Goal: Task Accomplishment & Management: Manage account settings

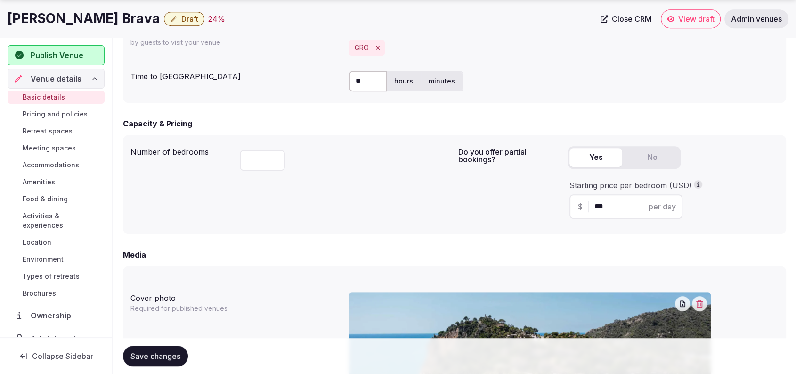
scroll to position [868, 0]
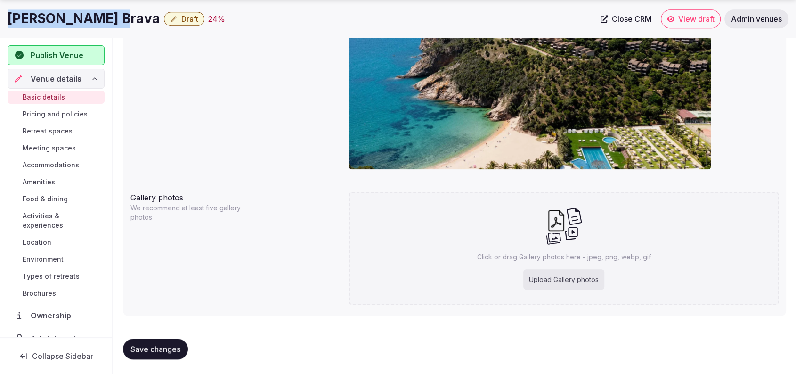
drag, startPoint x: 109, startPoint y: 13, endPoint x: 10, endPoint y: 13, distance: 98.5
click at [10, 13] on div "[PERSON_NAME] Brava Draft 24 %" at bounding box center [302, 18] width 588 height 18
copy h1 "[PERSON_NAME] Brava"
click at [270, 127] on div "Cover photo Required for published venues" at bounding box center [455, 71] width 648 height 219
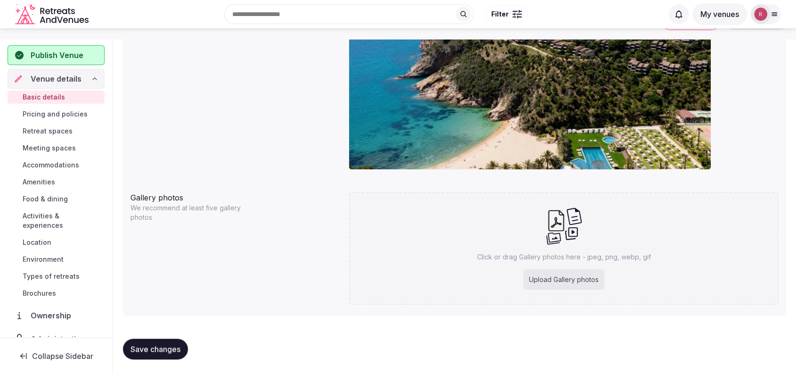
scroll to position [542, 0]
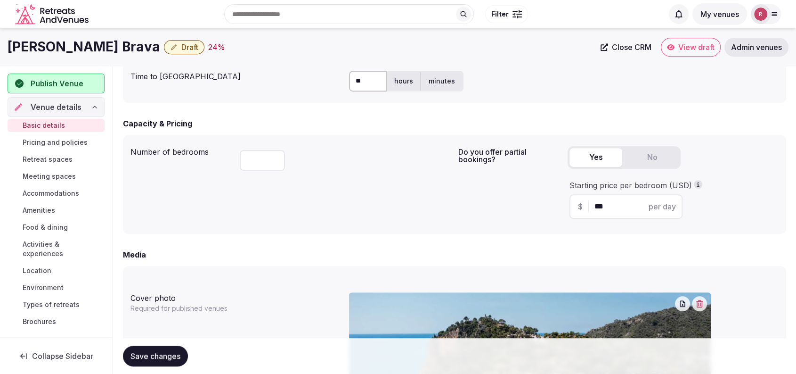
click at [705, 301] on button "button" at bounding box center [699, 303] width 15 height 15
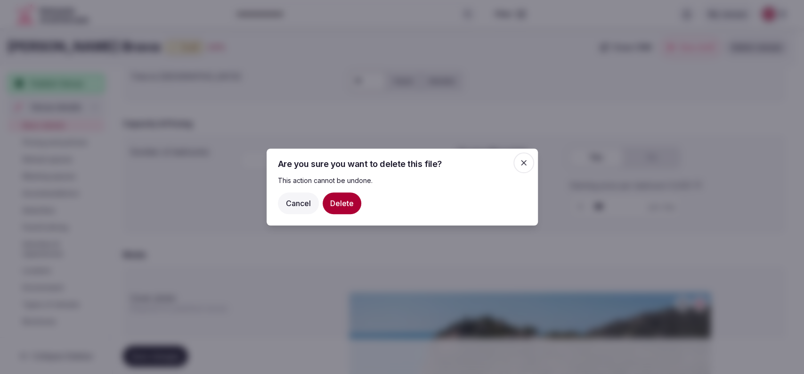
click at [356, 211] on button "Delete" at bounding box center [342, 203] width 39 height 22
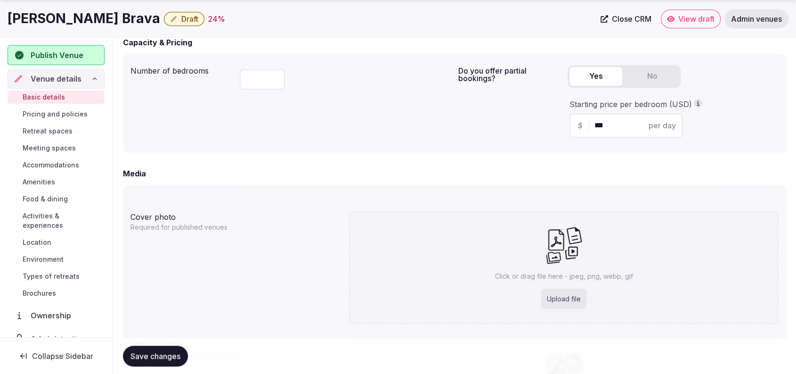
scroll to position [648, 0]
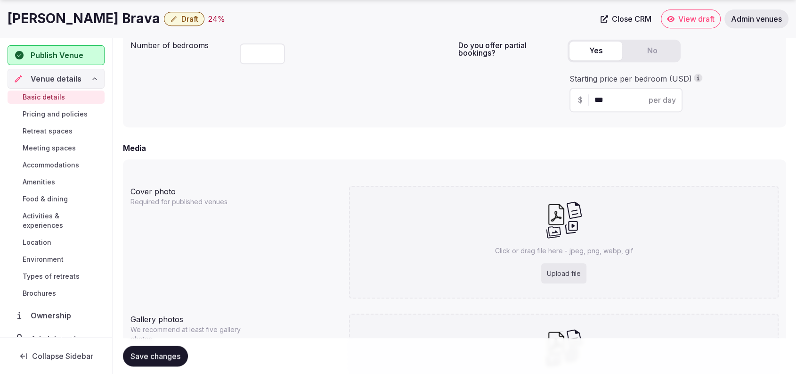
click at [570, 267] on div "Upload file" at bounding box center [563, 273] width 45 height 21
type input "**********"
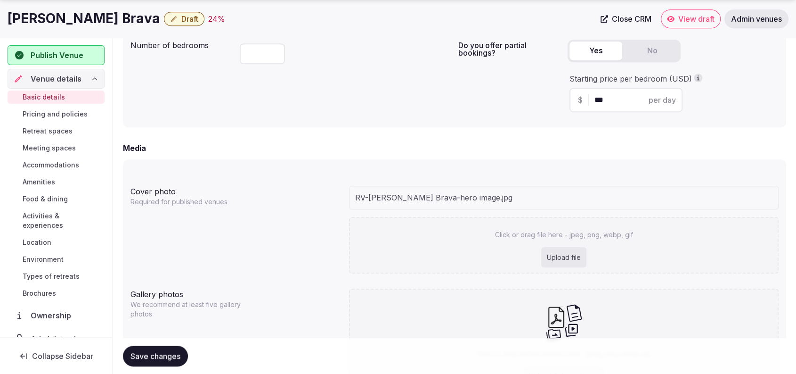
click at [278, 106] on div "Number of bedrooms ***" at bounding box center [291, 78] width 320 height 84
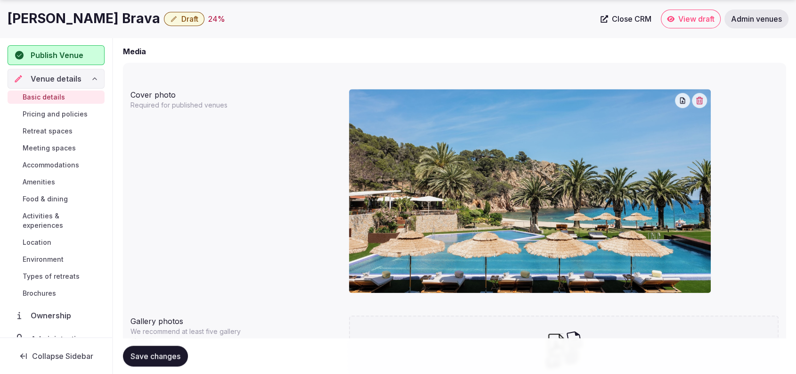
click at [128, 356] on button "Save changes" at bounding box center [155, 355] width 65 height 21
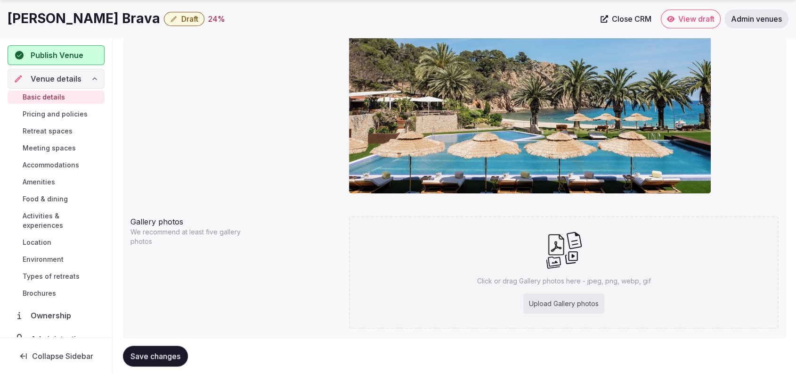
scroll to position [868, 0]
